Goal: Task Accomplishment & Management: Manage account settings

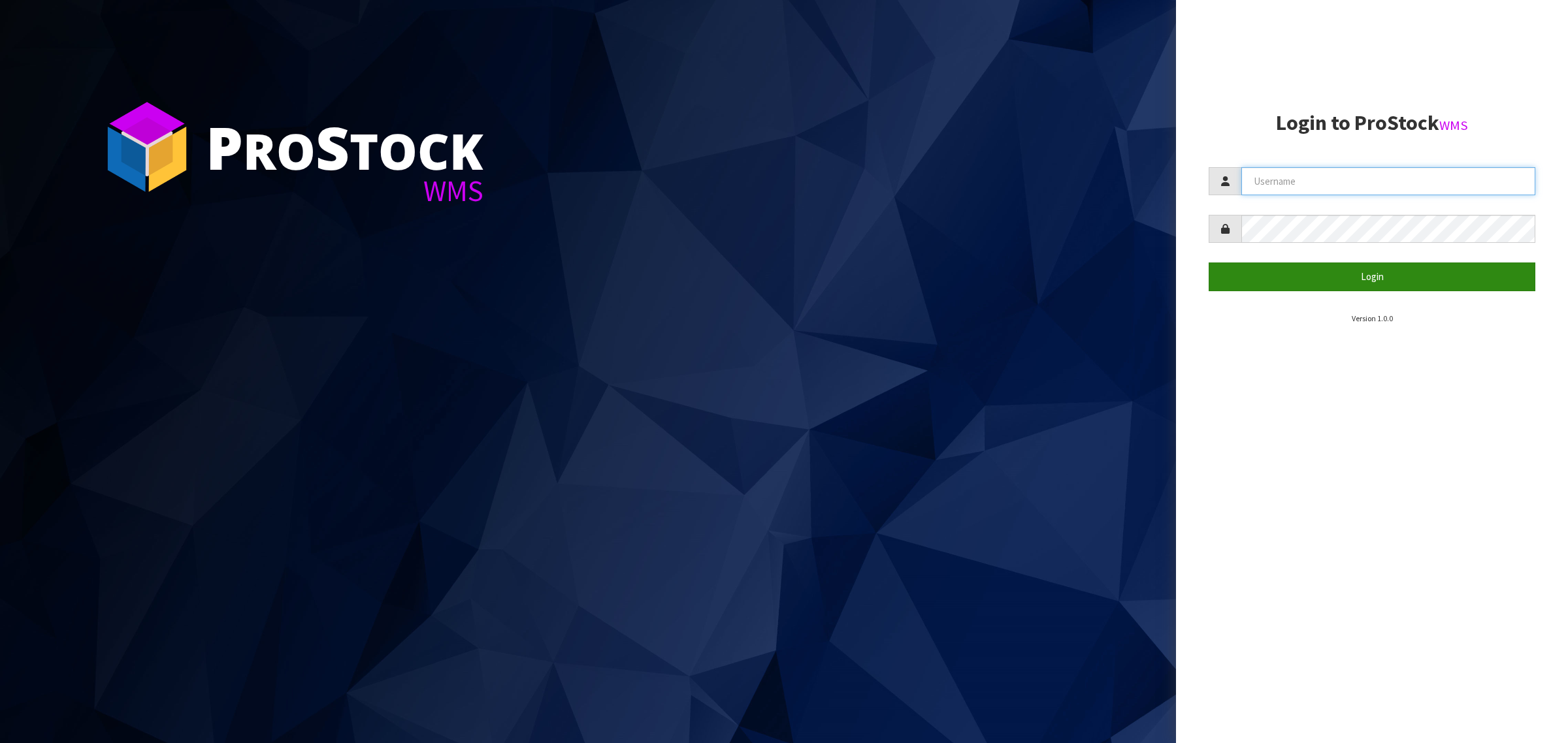
type input "[PERSON_NAME][EMAIL_ADDRESS][DOMAIN_NAME]"
click at [1266, 269] on button "Login" at bounding box center [1371, 276] width 327 height 28
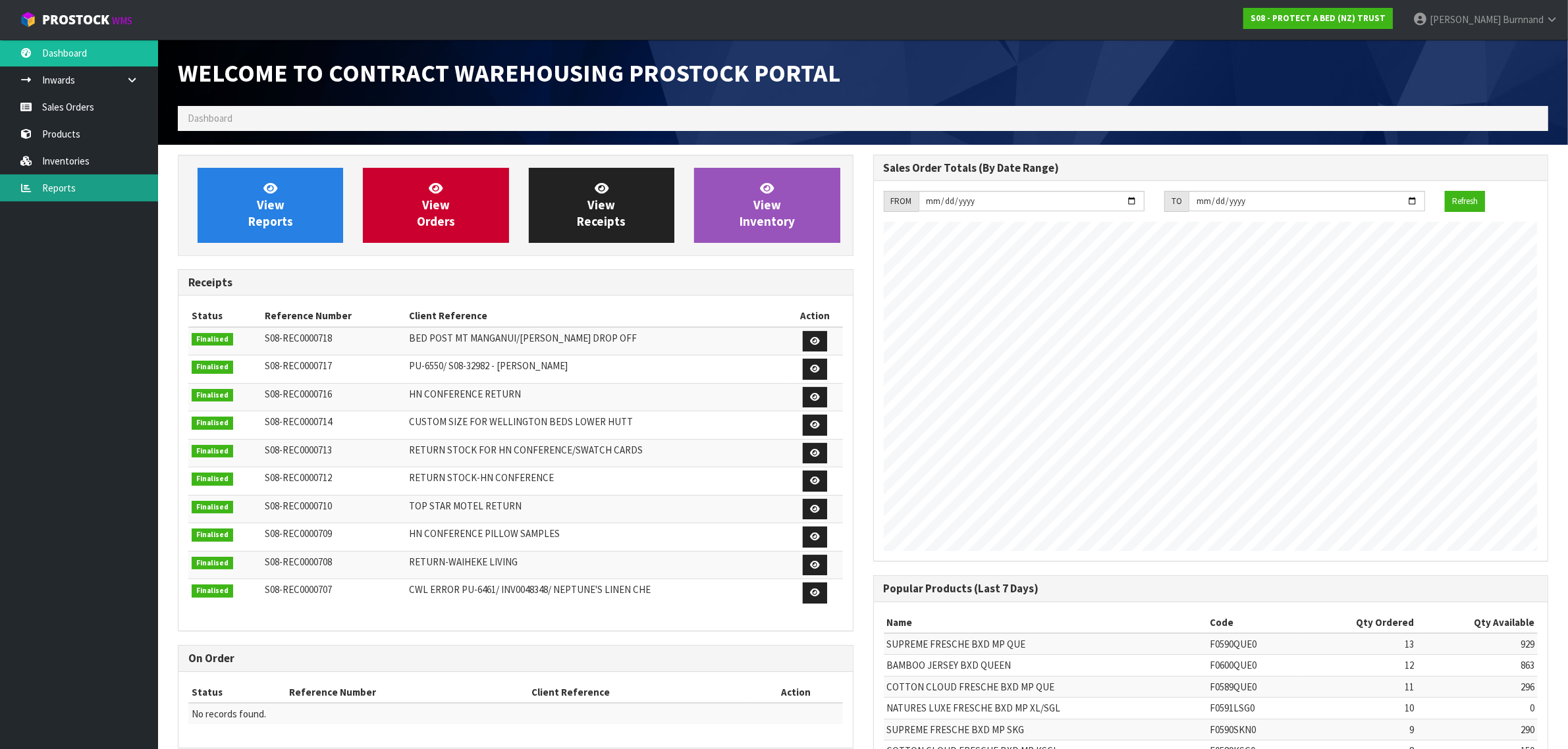
scroll to position [733, 695]
click at [70, 155] on link "Inventories" at bounding box center [79, 161] width 158 height 27
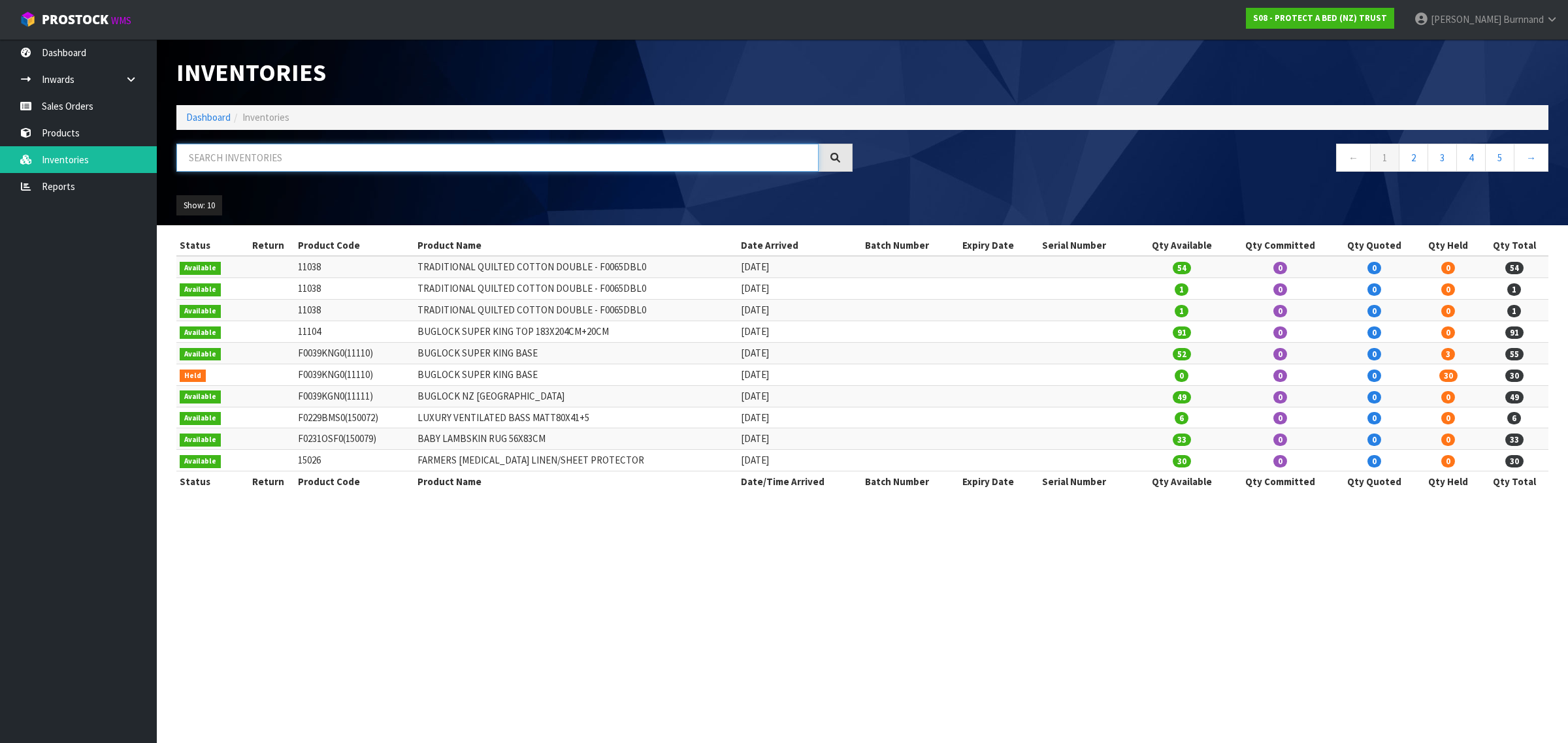
click at [219, 155] on input "text" at bounding box center [497, 157] width 642 height 28
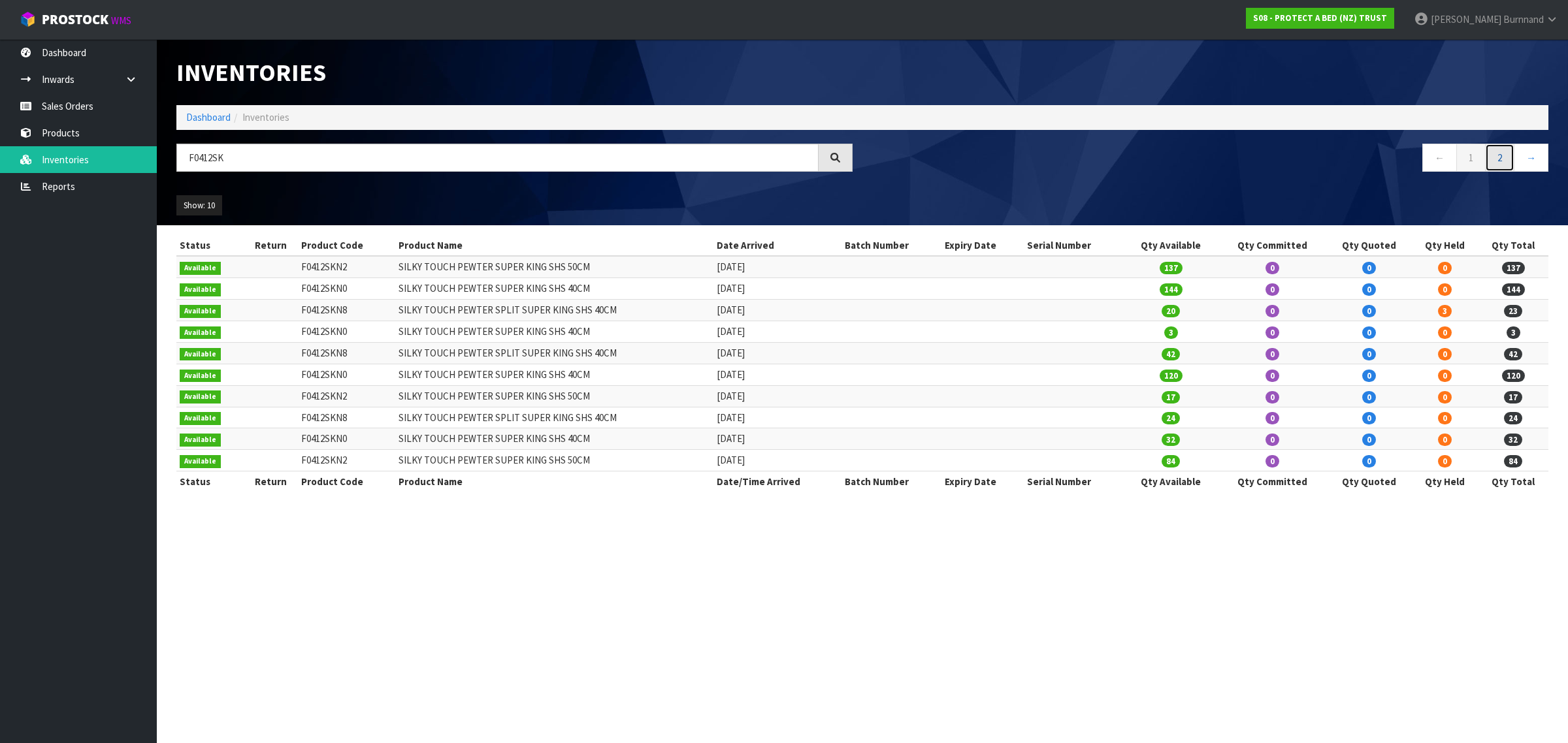
click at [1494, 157] on link "2" at bounding box center [1499, 157] width 30 height 28
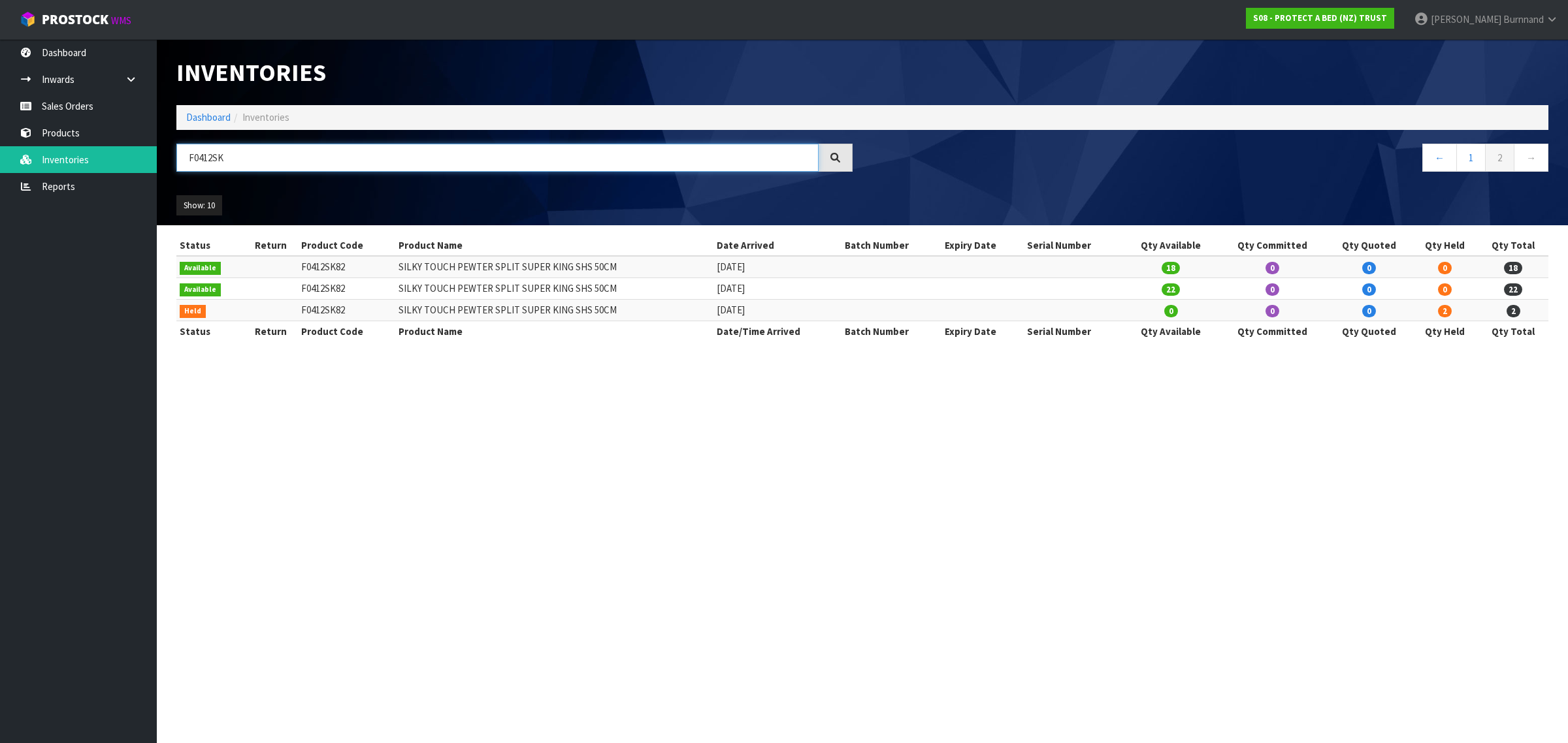
click at [209, 158] on input "F0412SK" at bounding box center [497, 157] width 642 height 28
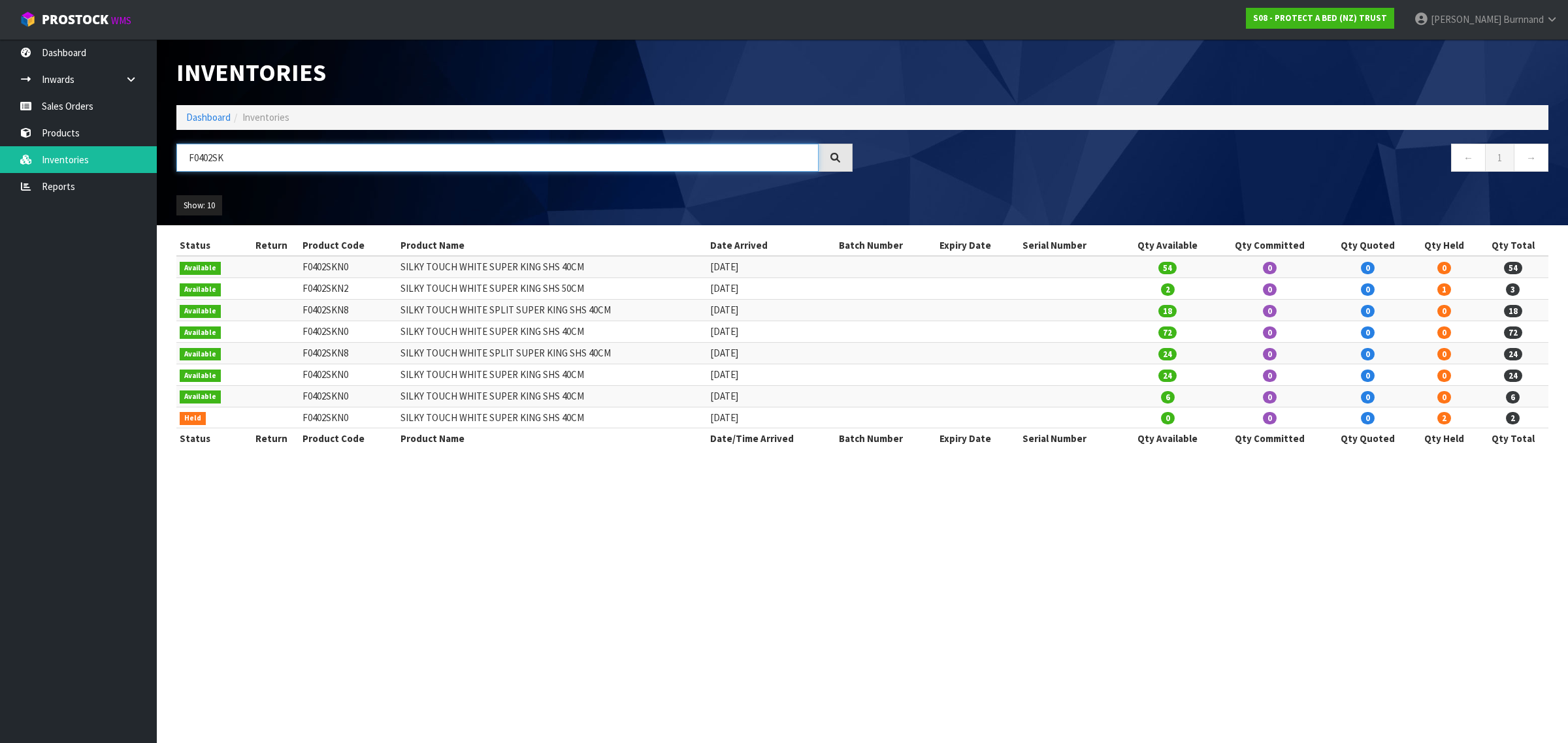
type input "F0402SK"
click at [51, 187] on link "Reports" at bounding box center [78, 187] width 157 height 27
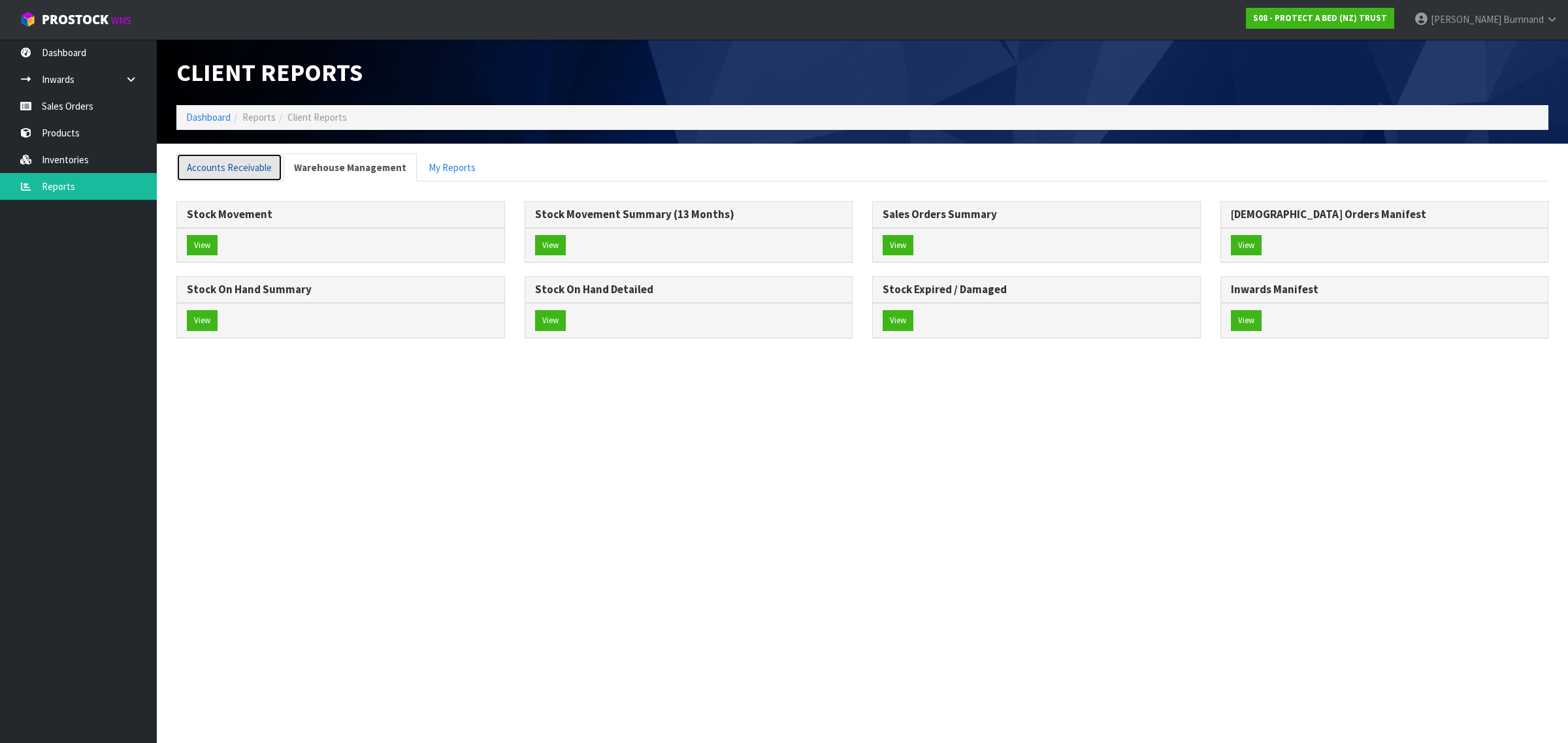
click at [221, 167] on link "Accounts Receivable" at bounding box center [228, 167] width 106 height 28
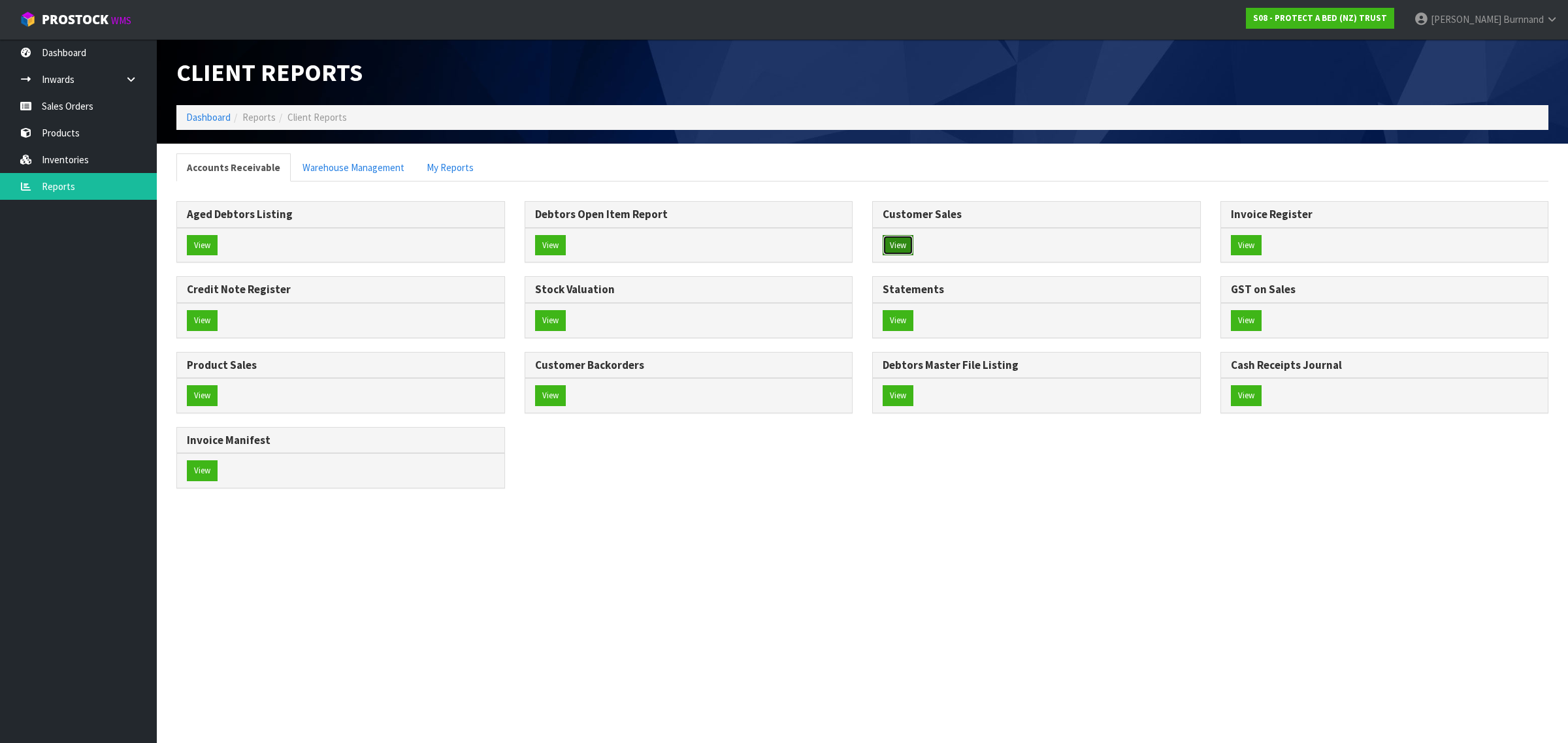
click at [897, 243] on button "View" at bounding box center [898, 245] width 31 height 21
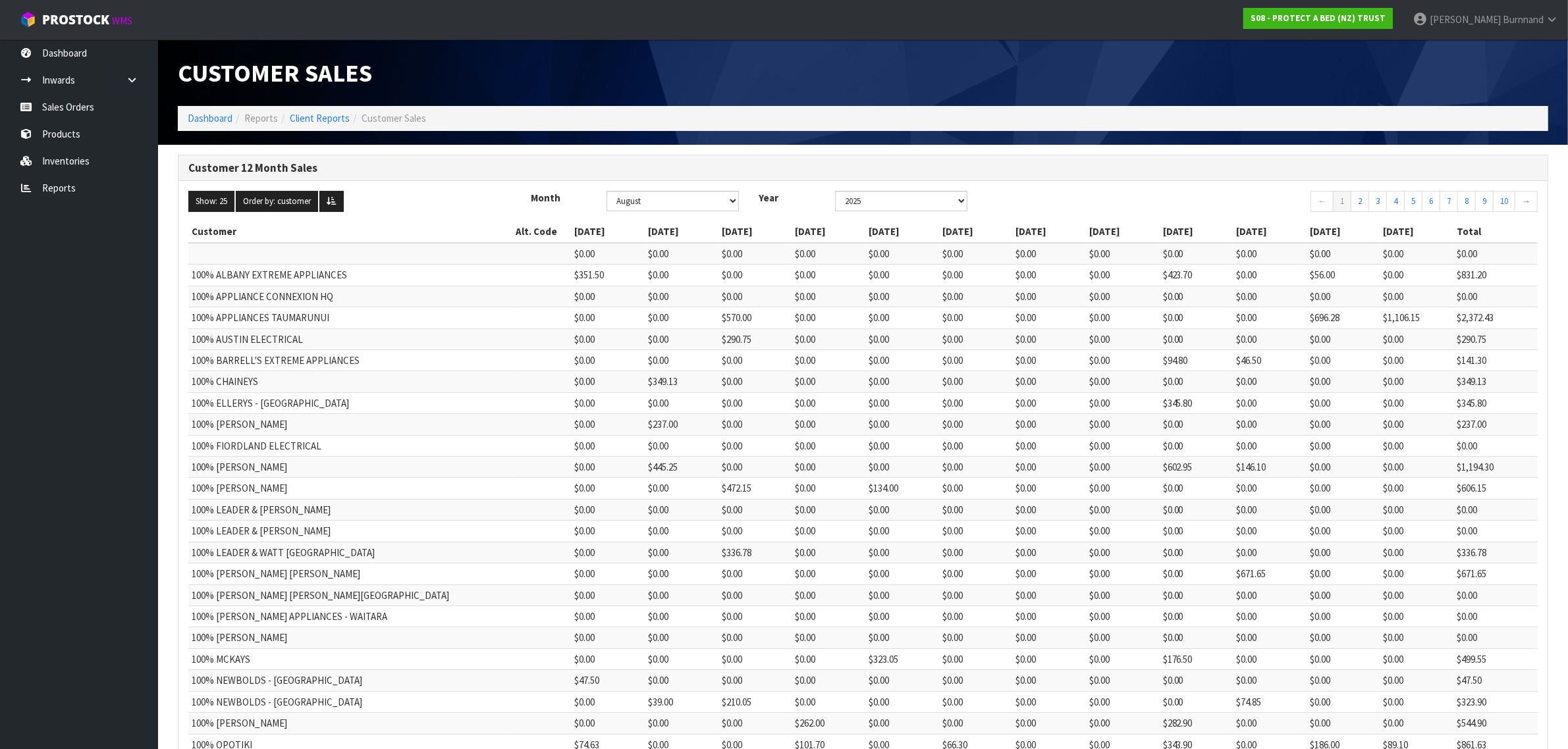
scroll to position [135, 0]
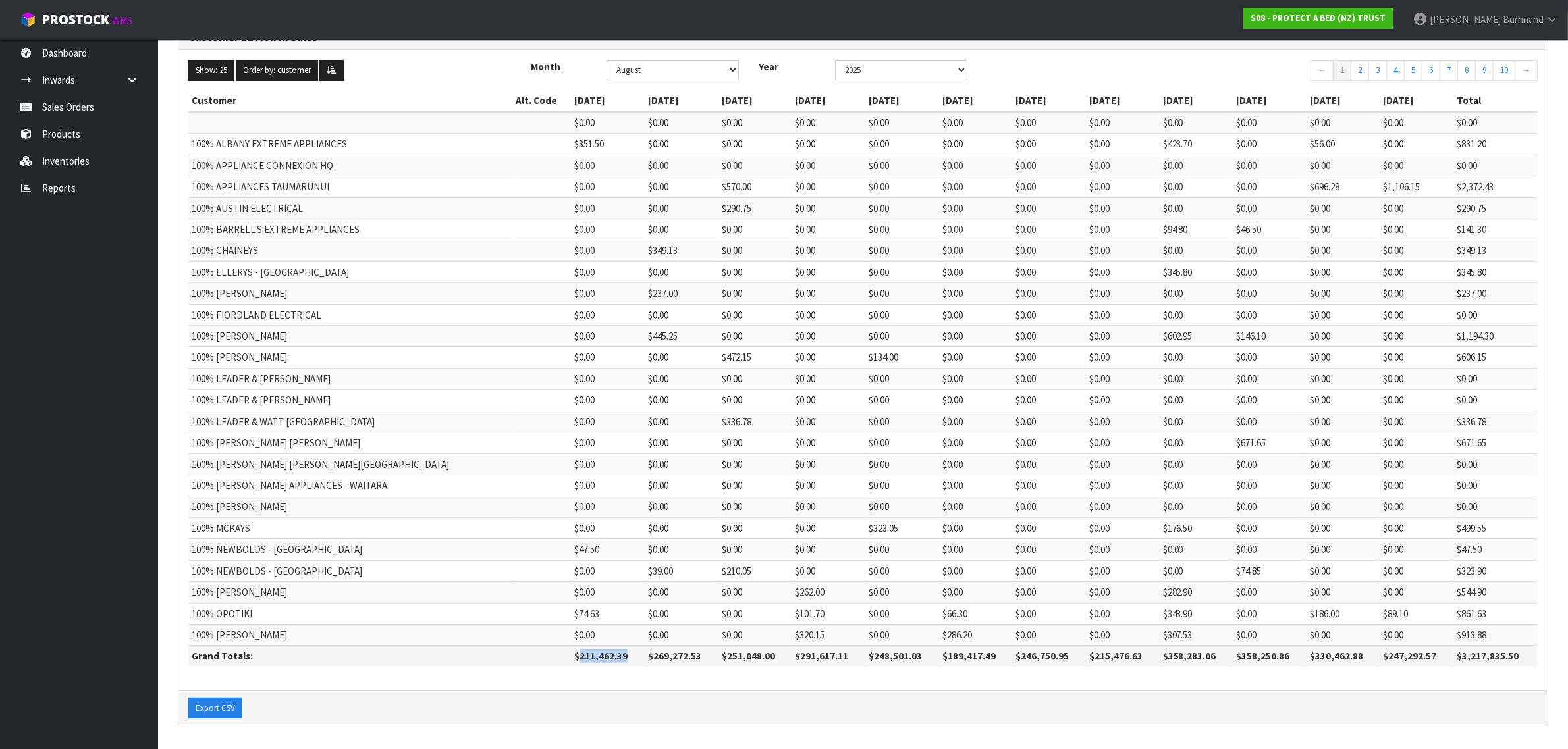
drag, startPoint x: 506, startPoint y: 654, endPoint x: 564, endPoint y: 654, distance: 58.0
click at [571, 654] on th "$211,462.39" at bounding box center [608, 655] width 74 height 21
copy th "211,462.39"
click at [224, 704] on button "Export CSV" at bounding box center [215, 707] width 54 height 21
